Goal: Task Accomplishment & Management: Complete application form

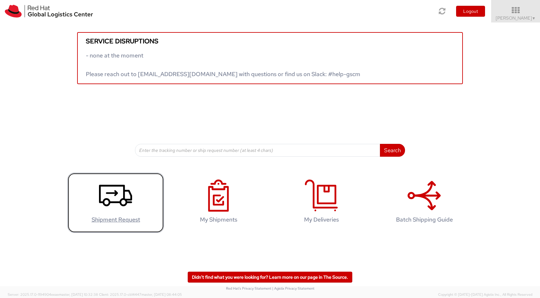
click at [126, 204] on use at bounding box center [115, 196] width 33 height 22
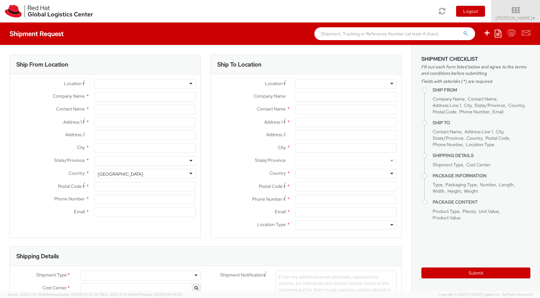
select select "481"
select select
type input "Red Hat, KK"
type input "Yoshiki Usami"
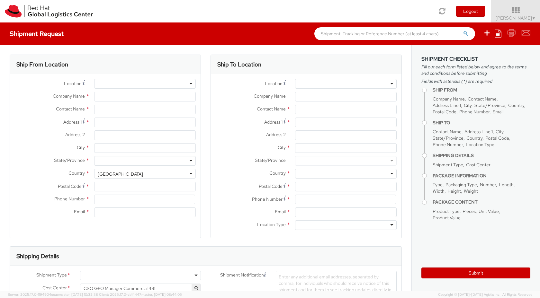
type input "Ebisu Neonate 8F"
type input "1-18 Ebisu 4-chome Shibuya-ku"
type input "TOKYO"
type input "150-0013"
type input "81345103289"
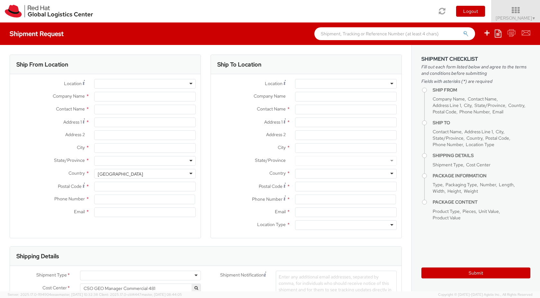
type input "yusami@redhat.com"
select select "CM"
select select "KGS"
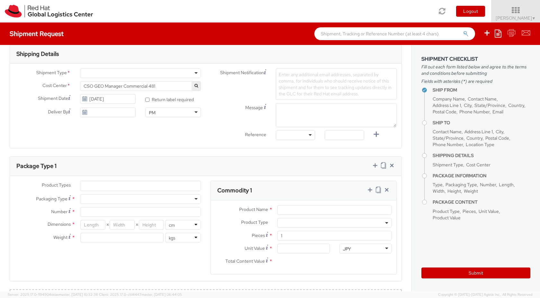
scroll to position [194, 0]
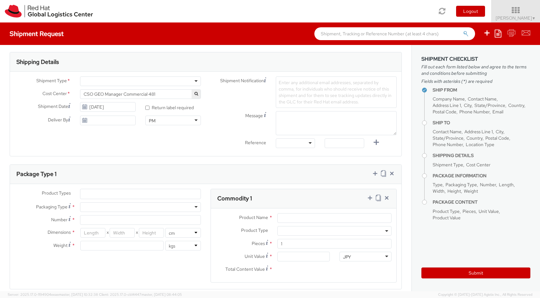
click at [161, 83] on div at bounding box center [140, 81] width 121 height 10
click at [296, 85] on span "Enter any additional email addresses, separated by comma, for individuals who s…" at bounding box center [334, 92] width 113 height 25
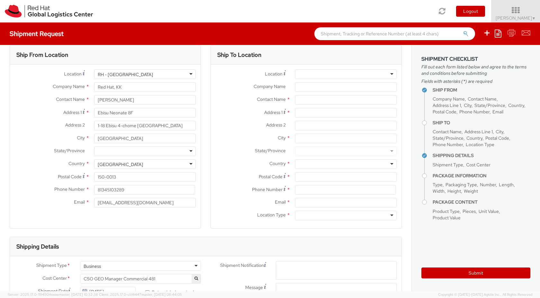
scroll to position [0, 0]
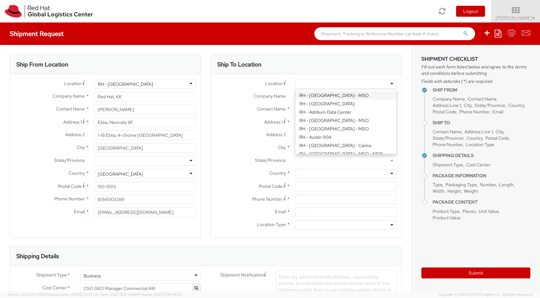
click at [356, 86] on div at bounding box center [346, 84] width 102 height 10
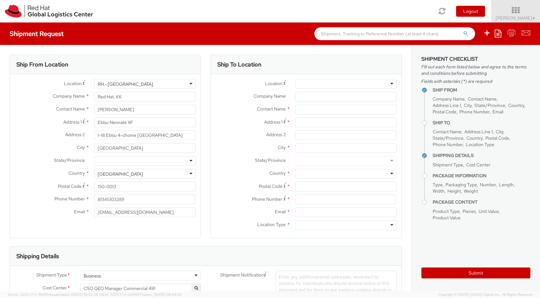
click at [261, 123] on label "Address 1 *" at bounding box center [250, 122] width 79 height 9
click at [295, 123] on input "Address 1 *" at bounding box center [346, 123] width 102 height 10
click at [322, 96] on input "Company Name *" at bounding box center [346, 97] width 102 height 10
paste input "日本アイ・ビー・エム株式会社"
type input "日本アイ・ビー・エム株式会社"
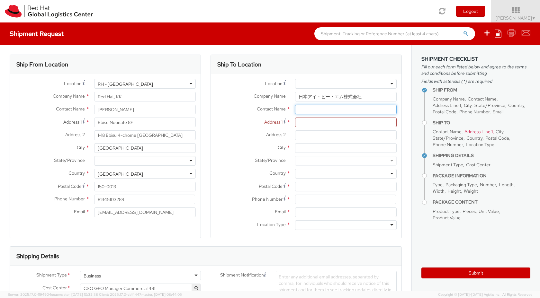
click at [319, 111] on input "text" at bounding box center [346, 110] width 102 height 10
paste input "武田真介"
type input "武田真介"
click at [288, 62] on div "Ship To Location" at bounding box center [306, 64] width 190 height 19
click at [327, 125] on input "Address 1 *" at bounding box center [346, 123] width 102 height 10
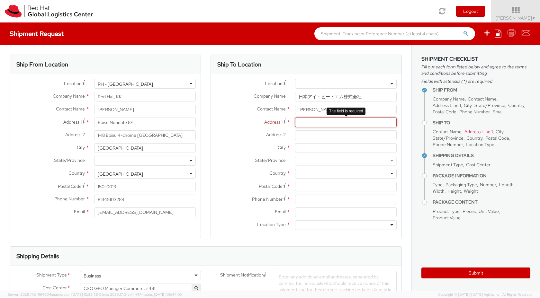
paste input "東京都中央区日本橋箱崎町19-21"
drag, startPoint x: 313, startPoint y: 124, endPoint x: 294, endPoint y: 124, distance: 18.3
click at [294, 124] on div "東京都中央区日本橋箱崎町19-21" at bounding box center [345, 123] width 111 height 10
type input "中央区日本橋箱崎町19-21"
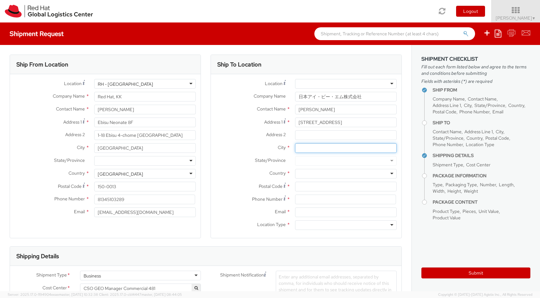
click at [315, 149] on input "City *" at bounding box center [346, 148] width 102 height 10
paste input "東京都"
type input "東京都"
click at [245, 151] on label "City *" at bounding box center [250, 147] width 79 height 8
click at [295, 151] on input "東京都" at bounding box center [346, 148] width 102 height 10
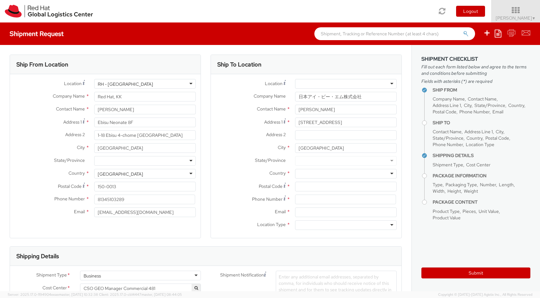
click at [305, 173] on div at bounding box center [346, 174] width 102 height 10
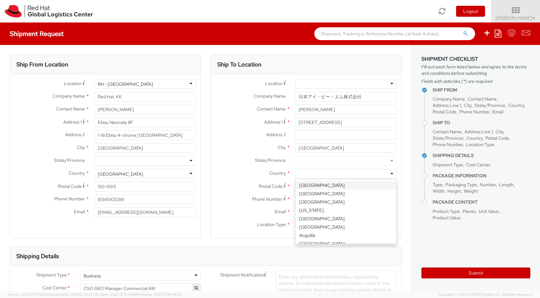
type input "J"
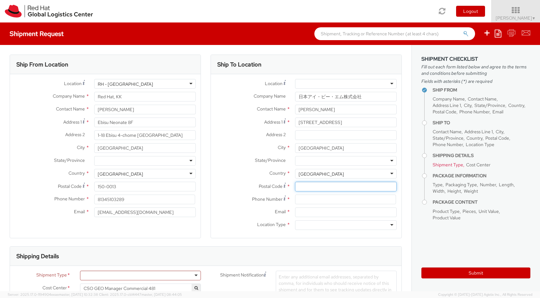
click at [307, 186] on input "Postal Code *" at bounding box center [346, 187] width 102 height 10
paste input "103-8510"
type input "103-8510"
click at [252, 177] on label "Country *" at bounding box center [250, 173] width 79 height 8
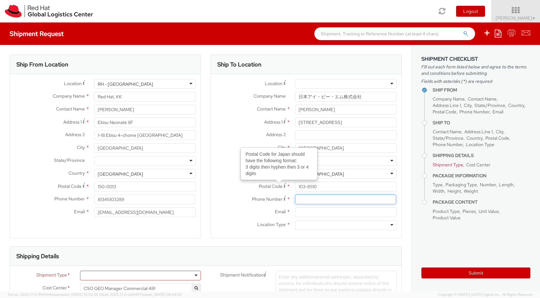
click at [316, 202] on input at bounding box center [345, 200] width 101 height 10
paste input "080-5915-1446"
type input "080-5915-1446"
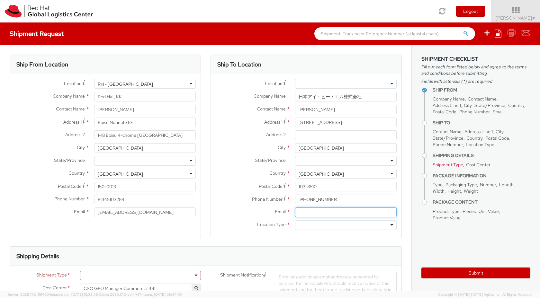
click at [306, 209] on input "Email *" at bounding box center [346, 212] width 102 height 10
paste input "stakeda@redhat.com"
type input "stakeda@redhat.com"
click at [318, 224] on div at bounding box center [346, 225] width 102 height 10
click at [259, 234] on div "Location * RH - Amsterdam - MSO RH - Amsterdam Data Center RH - Ashburn Data Ce…" at bounding box center [306, 156] width 190 height 164
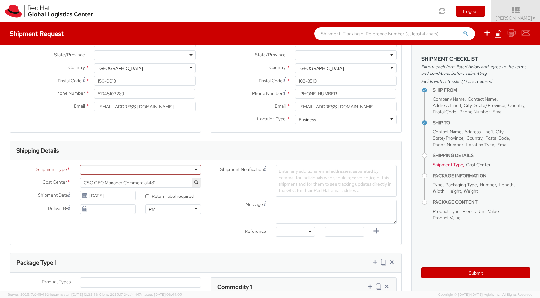
scroll to position [115, 0]
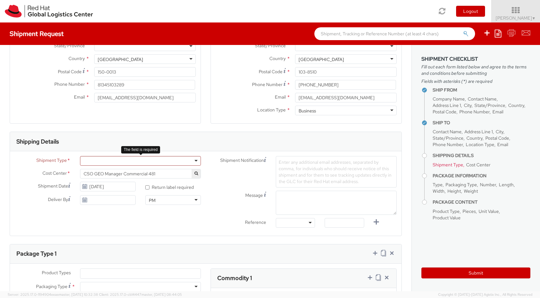
click at [180, 163] on div at bounding box center [140, 161] width 121 height 10
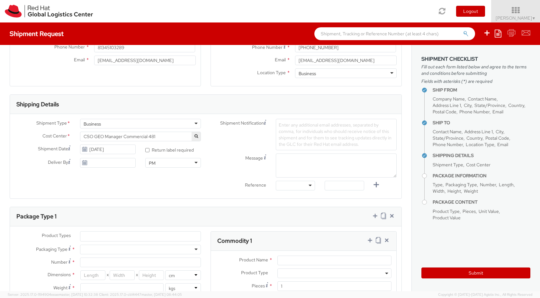
scroll to position [158, 0]
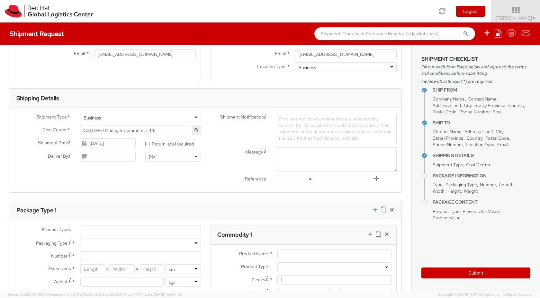
click at [295, 123] on span "Enter any additional email addresses, separated by comma, for individuals who s…" at bounding box center [334, 128] width 113 height 25
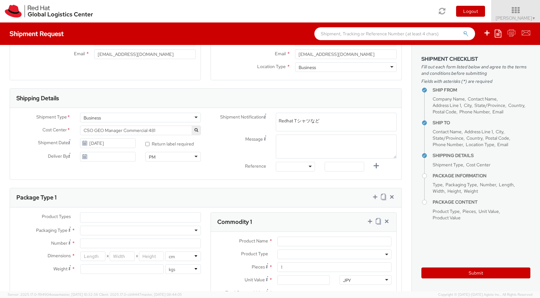
type input "Redhat Tシャツなど"
click at [217, 136] on label "Message" at bounding box center [238, 139] width 65 height 8
click at [276, 136] on textarea "Message" at bounding box center [336, 147] width 121 height 24
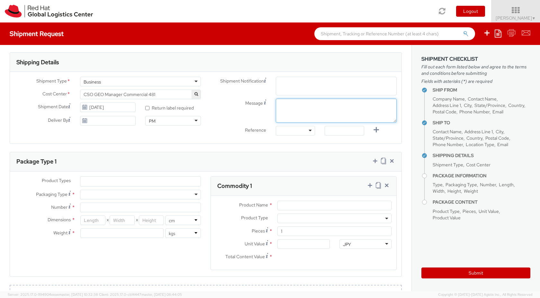
scroll to position [205, 0]
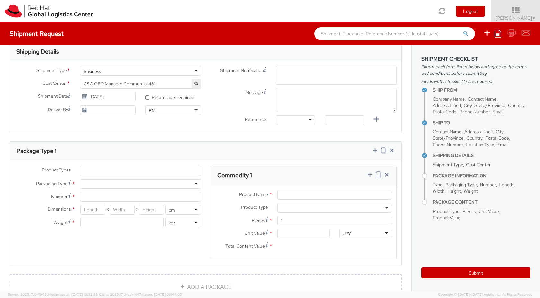
click at [226, 128] on div "Shipment Type * Business Business Batch Business Cost Center * CSO GEO Manager …" at bounding box center [205, 97] width 391 height 72
click at [137, 172] on ul at bounding box center [140, 171] width 120 height 10
click at [145, 152] on div "Package Type 1" at bounding box center [205, 151] width 391 height 19
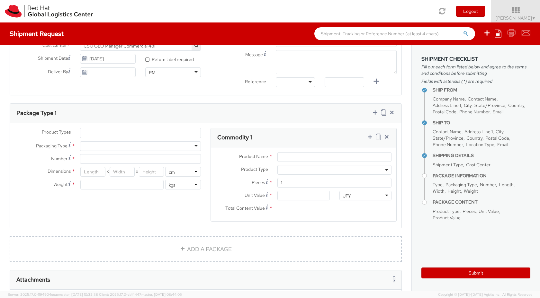
scroll to position [252, 0]
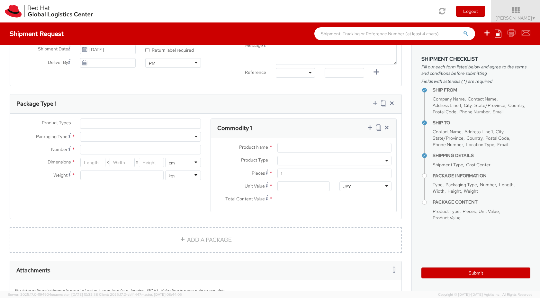
click at [146, 124] on ul at bounding box center [140, 124] width 120 height 10
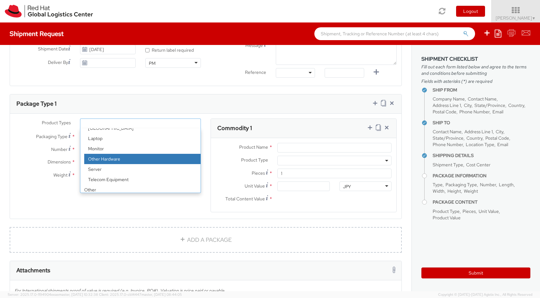
scroll to position [28, 0]
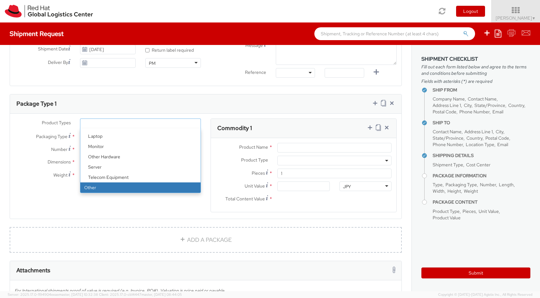
select select "OTHER"
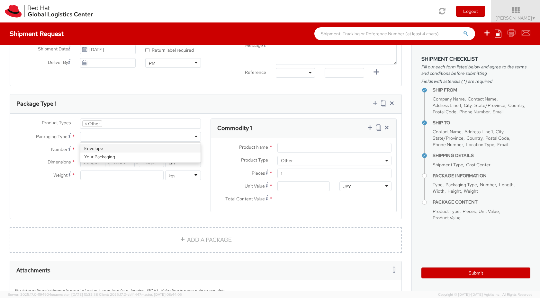
click at [131, 137] on div at bounding box center [140, 137] width 121 height 10
click at [105, 148] on input "Number *" at bounding box center [140, 150] width 121 height 10
click at [191, 95] on div "Package Type 1" at bounding box center [205, 103] width 391 height 19
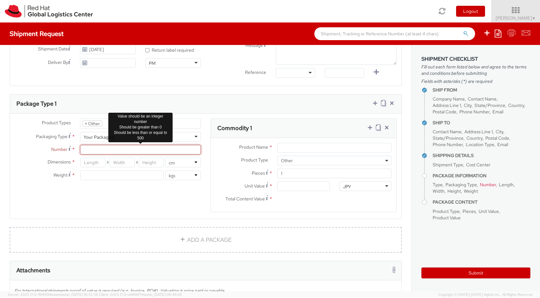
click at [117, 147] on input "Number *" at bounding box center [140, 150] width 121 height 10
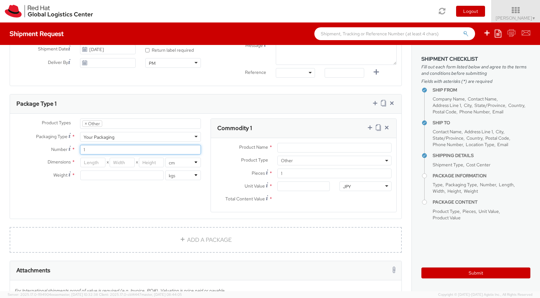
type input "1"
click at [94, 165] on input "number" at bounding box center [92, 163] width 25 height 10
type input "55"
click at [119, 163] on input "number" at bounding box center [122, 163] width 25 height 10
type input "42"
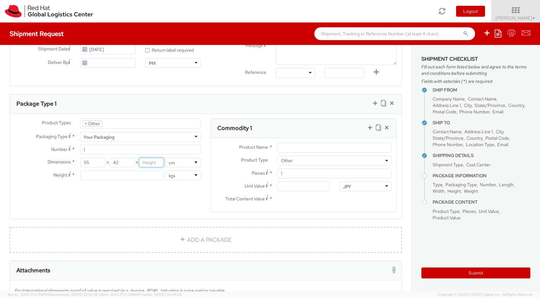
click at [152, 163] on input "number" at bounding box center [151, 163] width 25 height 10
type input "34"
click at [135, 171] on input "number" at bounding box center [121, 176] width 83 height 10
type input "5"
click at [178, 197] on div "Product Types * Documents Docking Station Laptop Monitor Other Hardware Server …" at bounding box center [205, 170] width 391 height 102
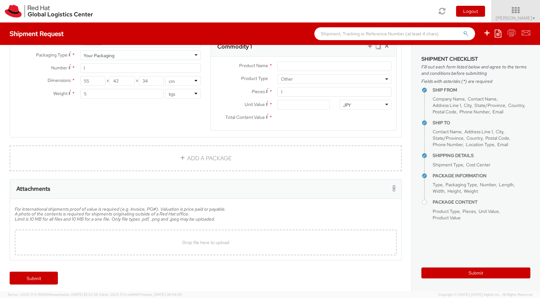
scroll to position [336, 0]
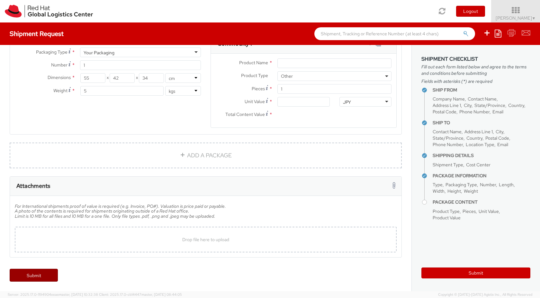
click at [46, 276] on link "Submit" at bounding box center [34, 275] width 48 height 13
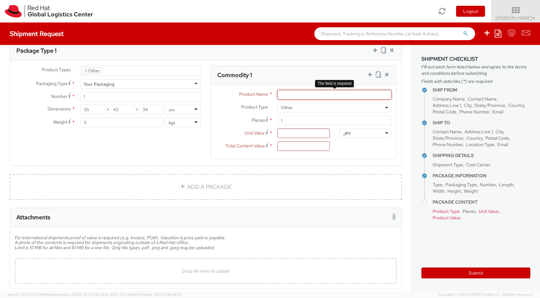
click at [312, 93] on input "Product Name *" at bounding box center [334, 95] width 114 height 10
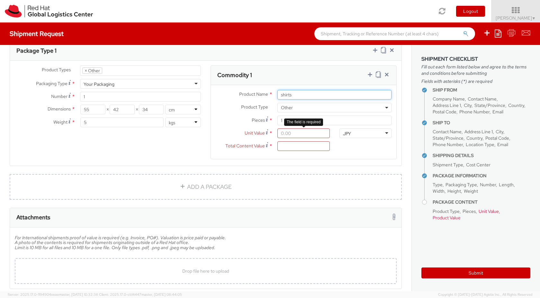
type input "shirts"
click at [300, 136] on input "Unit Value *" at bounding box center [303, 133] width 52 height 10
type input "2.00"
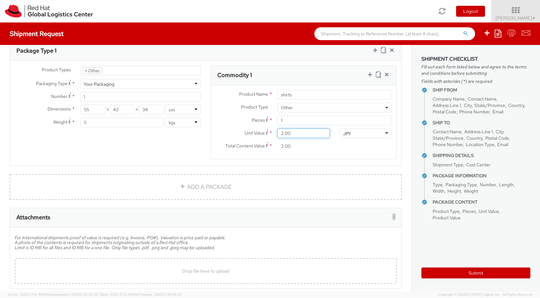
type input "20.00"
click at [340, 147] on div "Total Content Value * 20.00" at bounding box center [303, 147] width 185 height 13
drag, startPoint x: 324, startPoint y: 134, endPoint x: 278, endPoint y: 133, distance: 46.9
click at [278, 133] on input "20.00" at bounding box center [303, 133] width 52 height 10
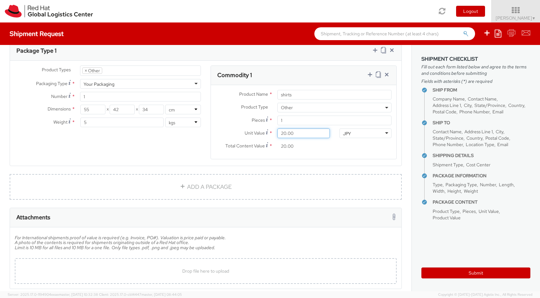
type input "2.00"
type input "20.00"
type input "200.00"
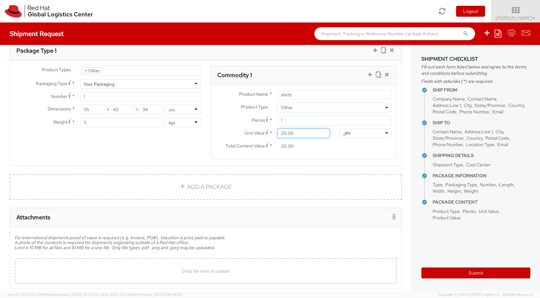
type input "200.00"
type input "2,000.00"
click at [356, 155] on div "Product Name * shirts Product Type * Documents Docking Station Laptop Monitor O…" at bounding box center [303, 122] width 185 height 74
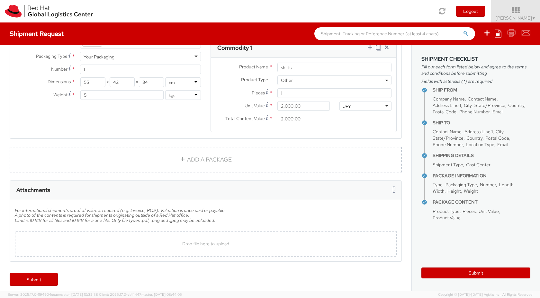
scroll to position [336, 0]
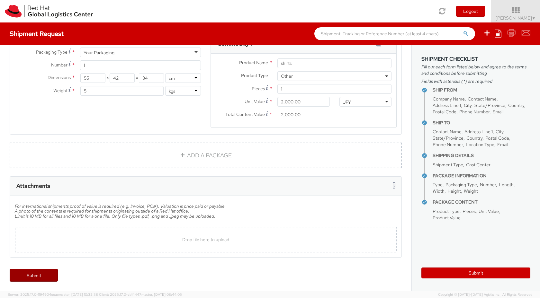
click at [47, 276] on link "Submit" at bounding box center [34, 275] width 48 height 13
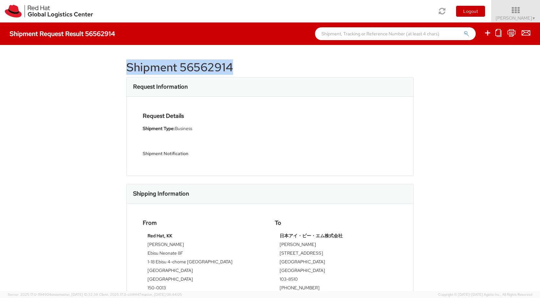
drag, startPoint x: 235, startPoint y: 71, endPoint x: 130, endPoint y: 70, distance: 104.7
click at [129, 70] on h1 "Shipment 56562914" at bounding box center [269, 67] width 287 height 13
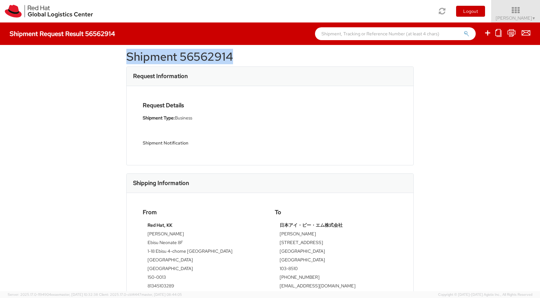
scroll to position [11, 0]
click at [176, 58] on h1 "Shipment 56562914" at bounding box center [269, 56] width 287 height 13
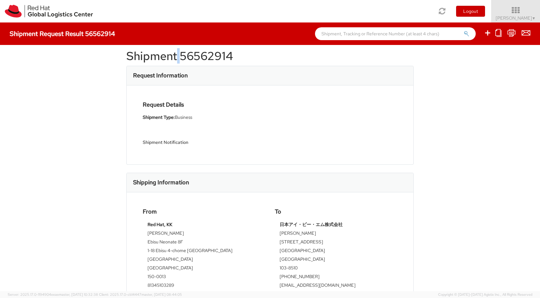
click at [176, 58] on h1 "Shipment 56562914" at bounding box center [269, 56] width 287 height 13
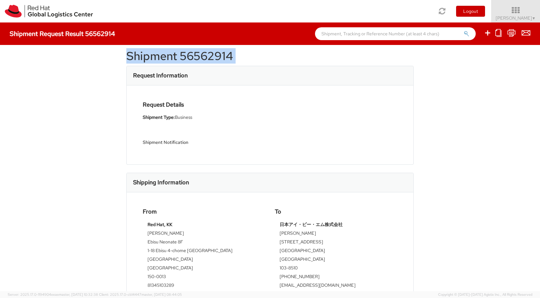
click at [176, 58] on h1 "Shipment 56562914" at bounding box center [269, 56] width 287 height 13
